Goal: Entertainment & Leisure: Consume media (video, audio)

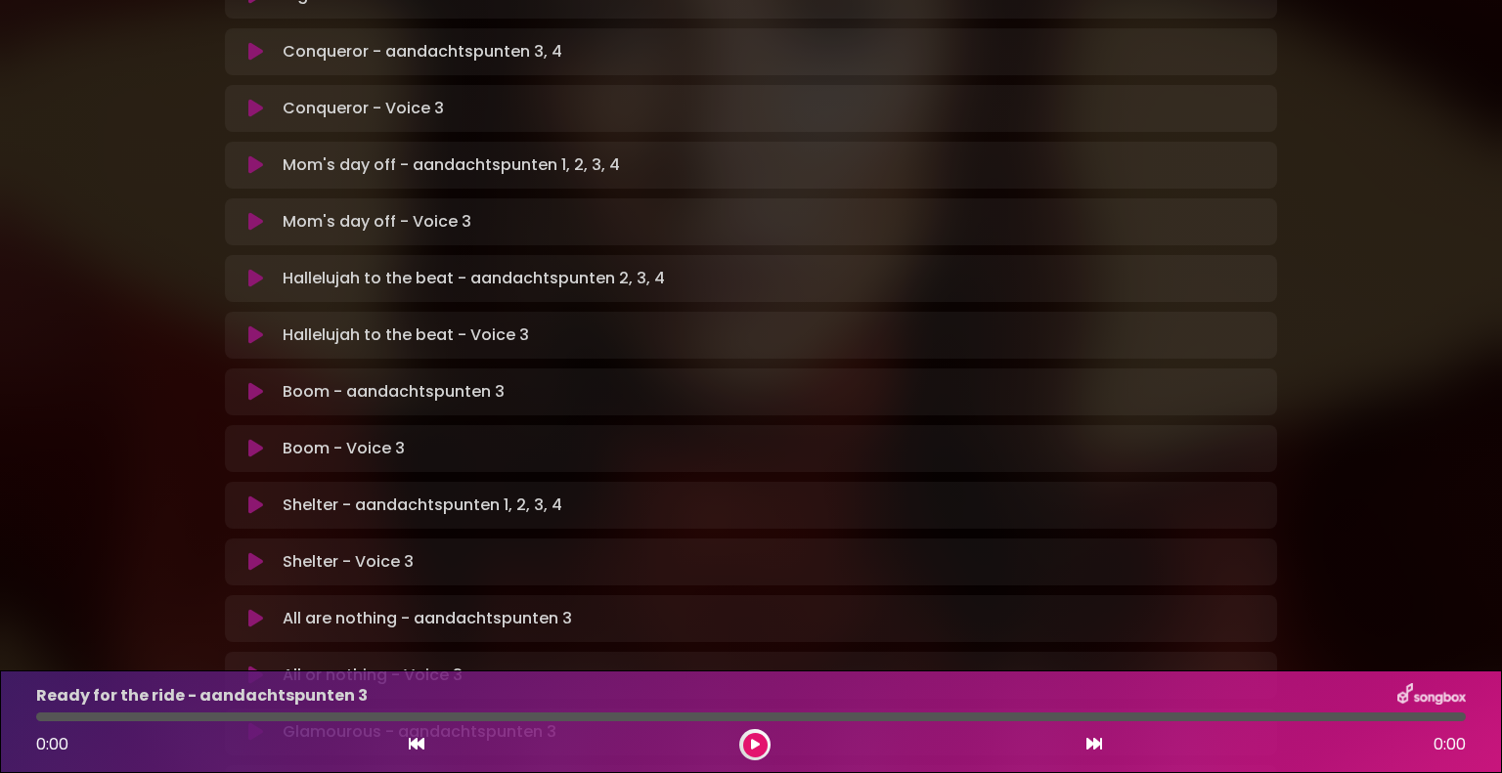
scroll to position [978, 0]
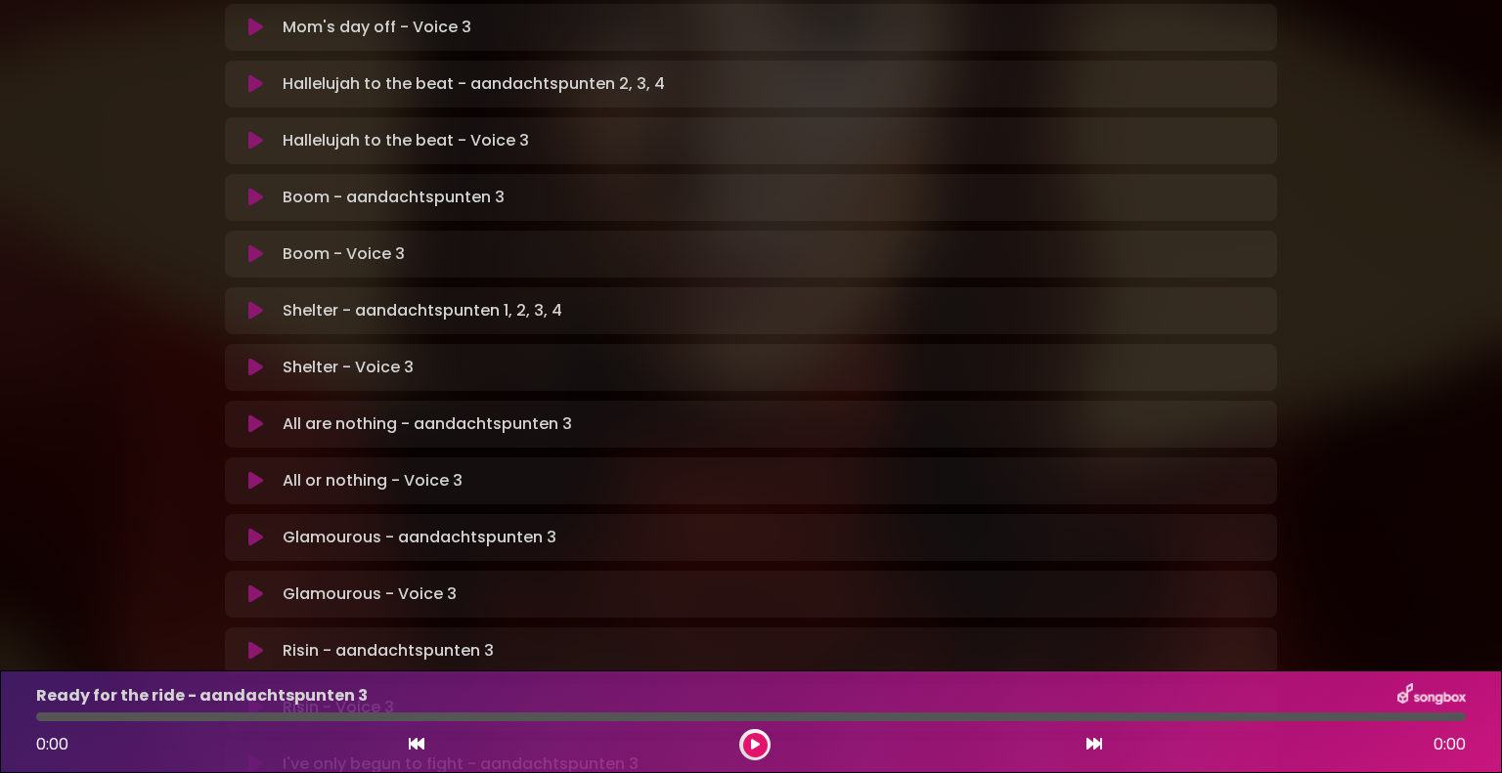
click at [254, 585] on icon at bounding box center [255, 595] width 15 height 20
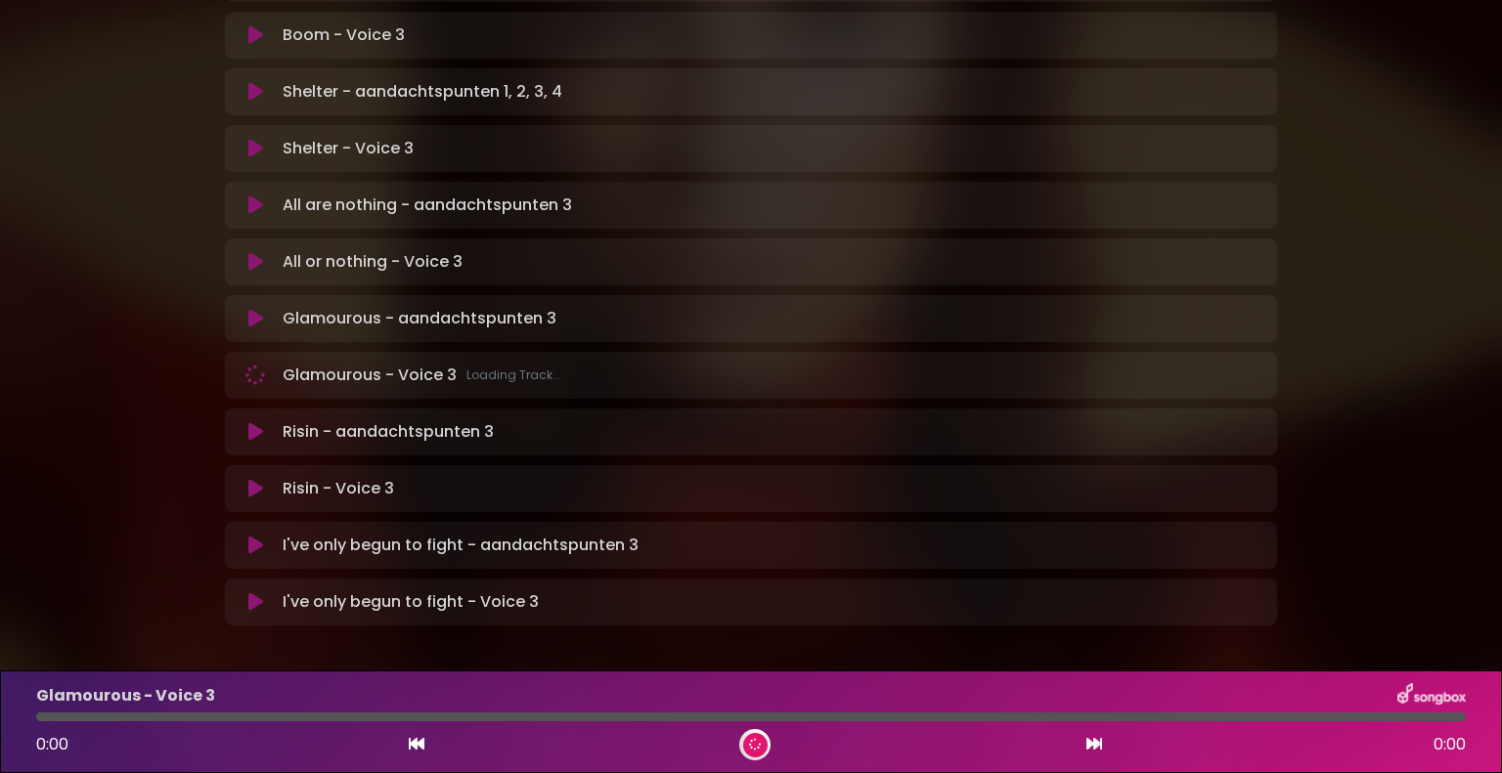
scroll to position [1204, 0]
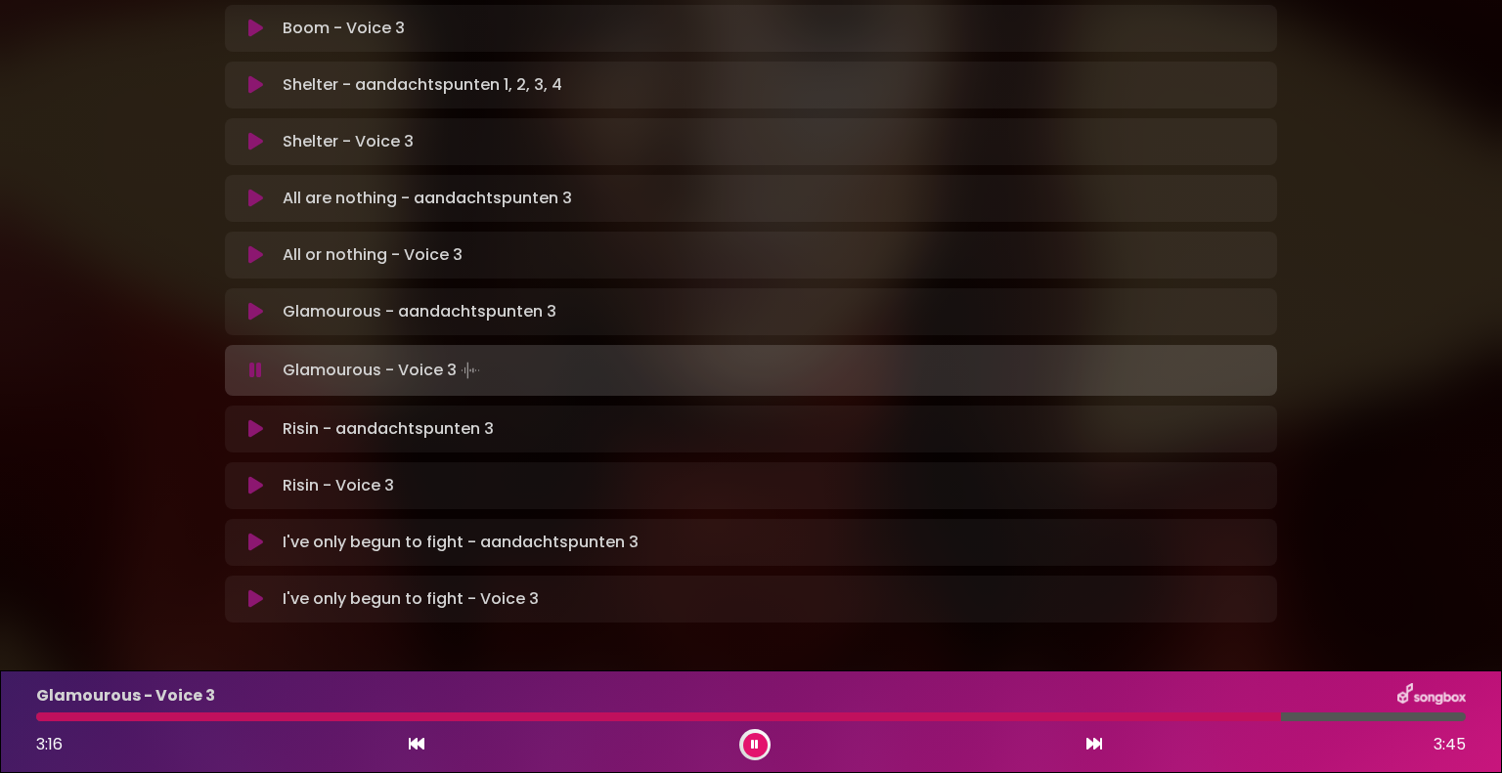
click at [249, 360] on icon at bounding box center [255, 371] width 21 height 23
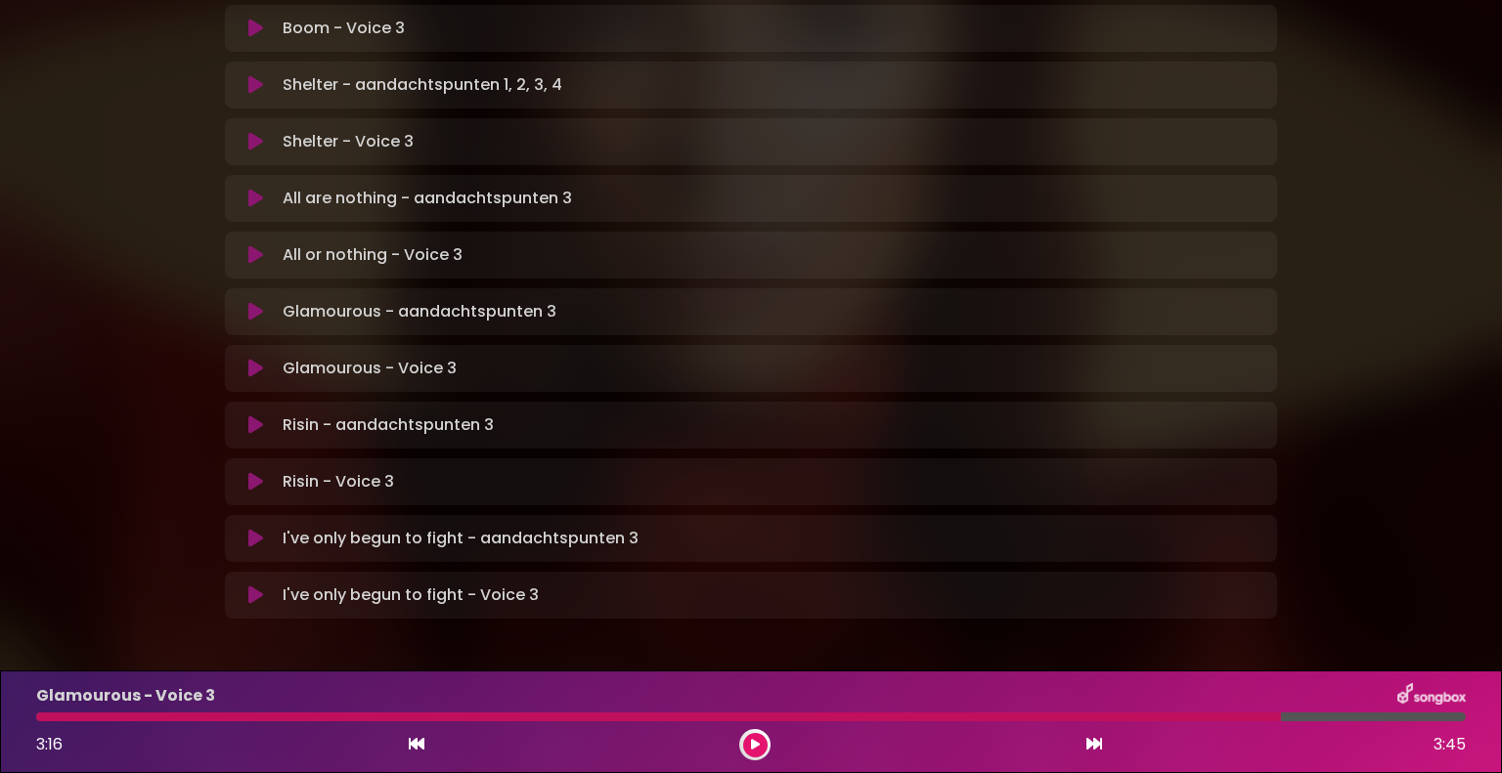
click at [255, 472] on icon at bounding box center [255, 482] width 15 height 20
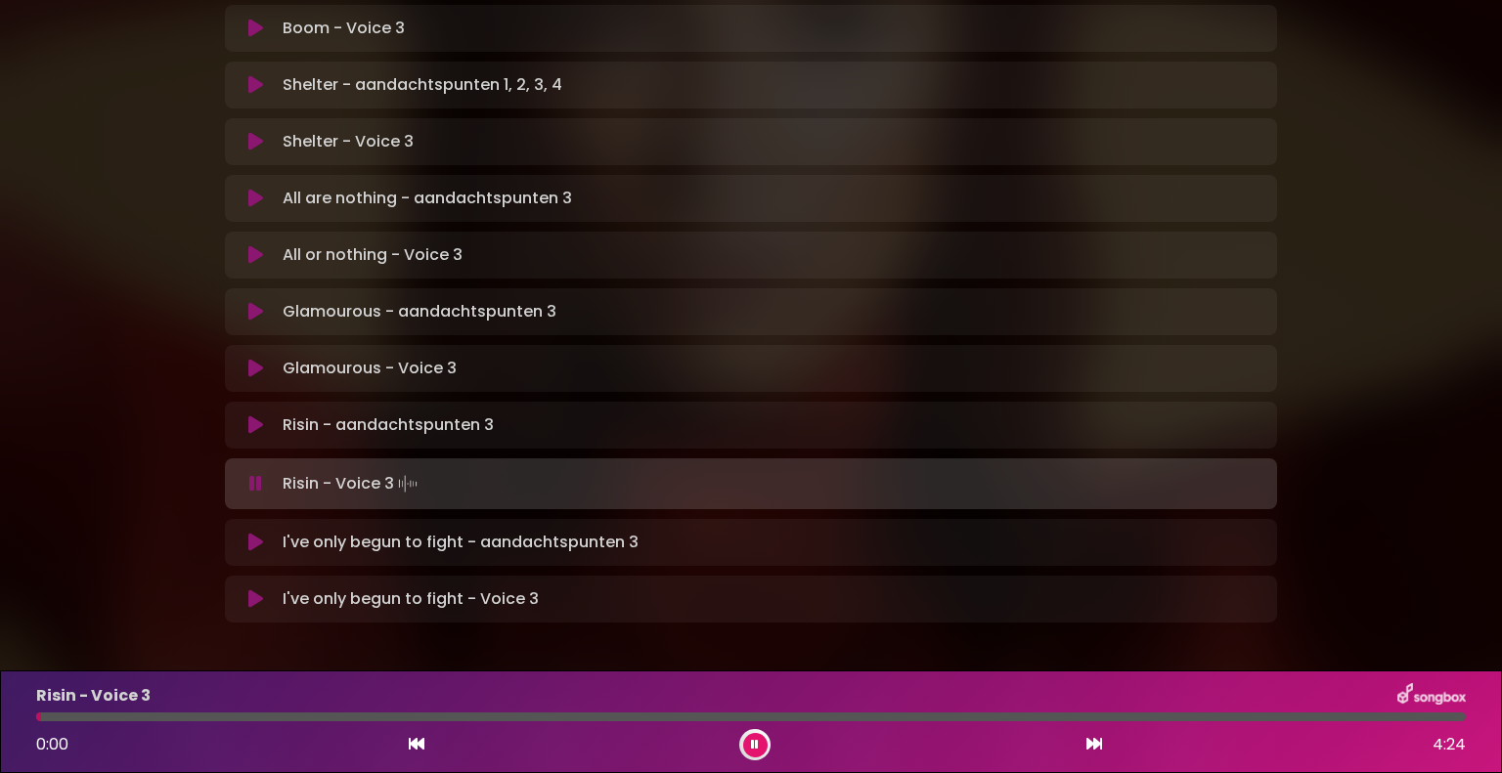
click at [258, 474] on icon at bounding box center [255, 484] width 13 height 20
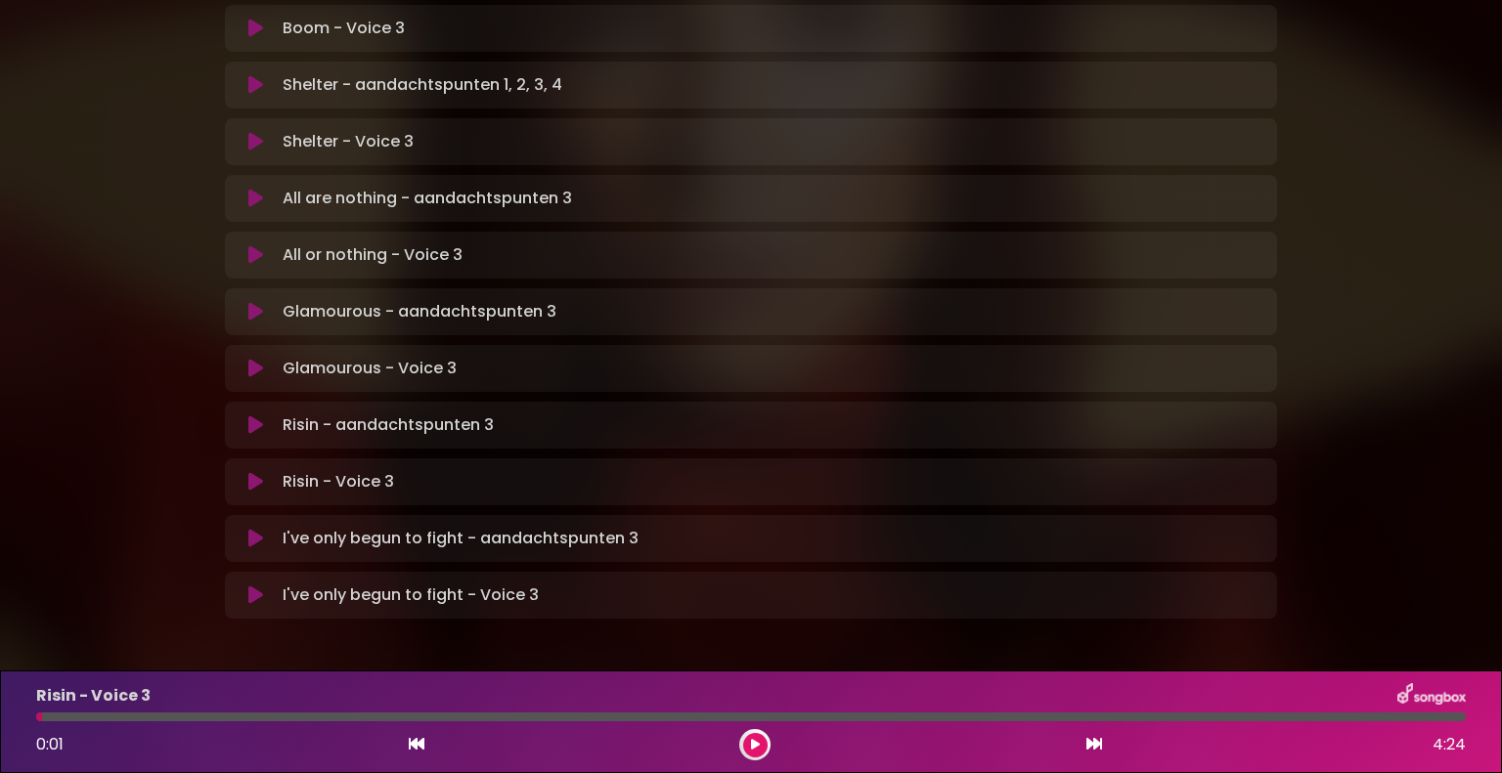
click at [257, 416] on icon at bounding box center [255, 426] width 15 height 20
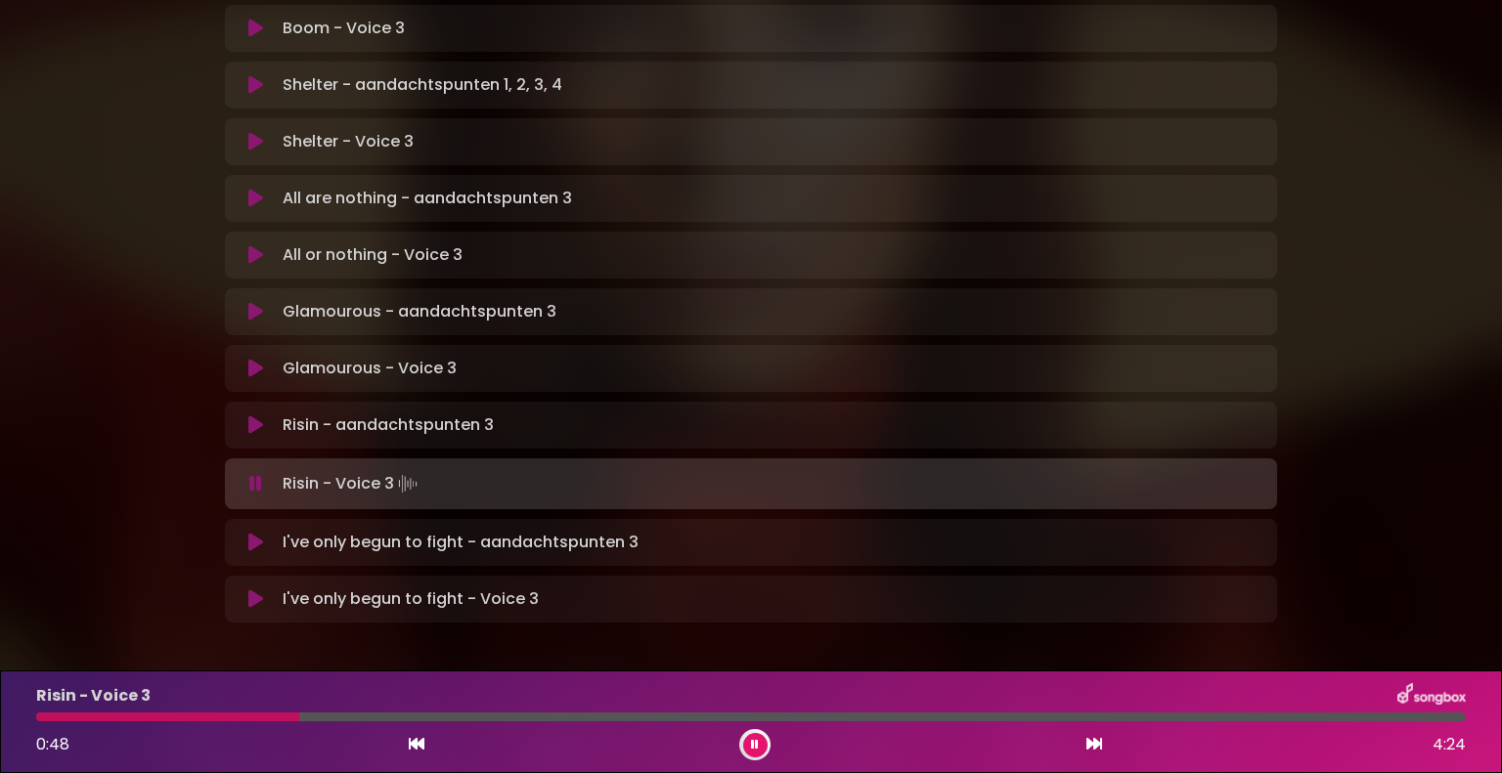
click at [299, 714] on div at bounding box center [750, 717] width 1429 height 9
click at [412, 719] on div at bounding box center [750, 717] width 1429 height 9
click at [403, 715] on div at bounding box center [236, 717] width 400 height 9
click at [375, 715] on div at bounding box center [230, 717] width 388 height 9
click at [342, 715] on div at bounding box center [219, 717] width 367 height 9
